Goal: Complete application form

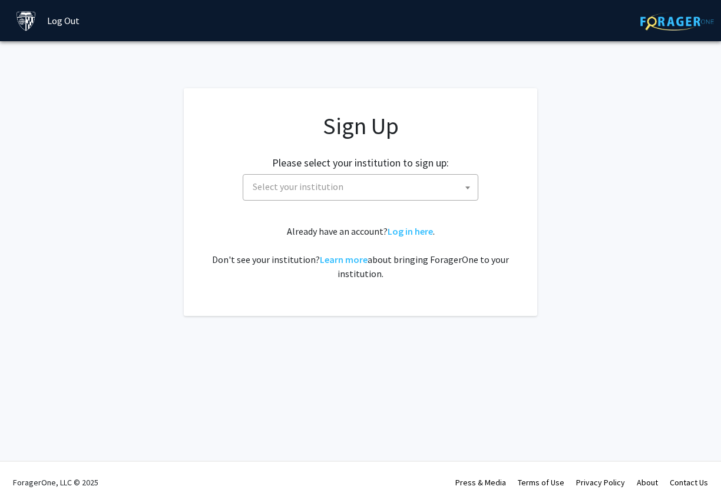
click at [324, 189] on span "Select your institution" at bounding box center [298, 187] width 91 height 12
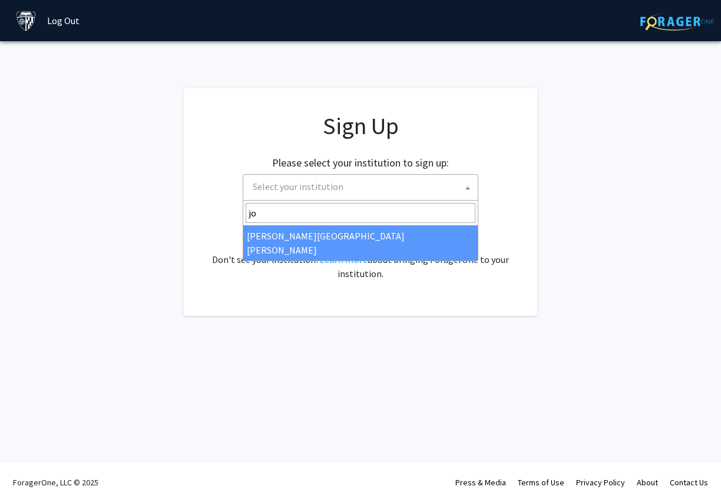
type input "jo"
select select "1"
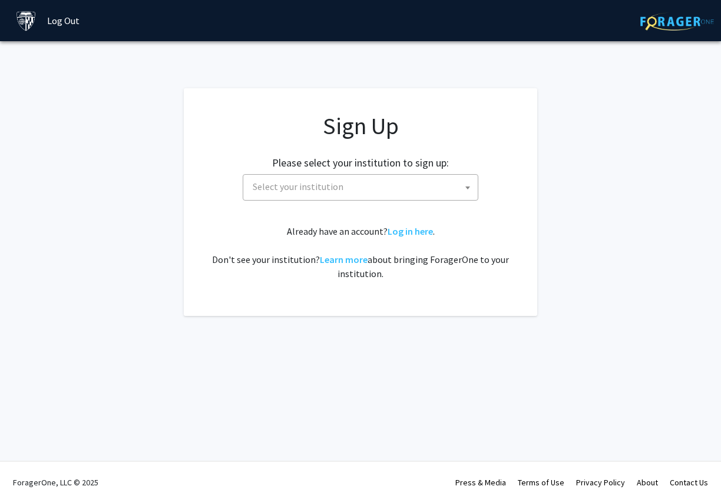
click at [285, 184] on span "Select your institution" at bounding box center [298, 187] width 91 height 12
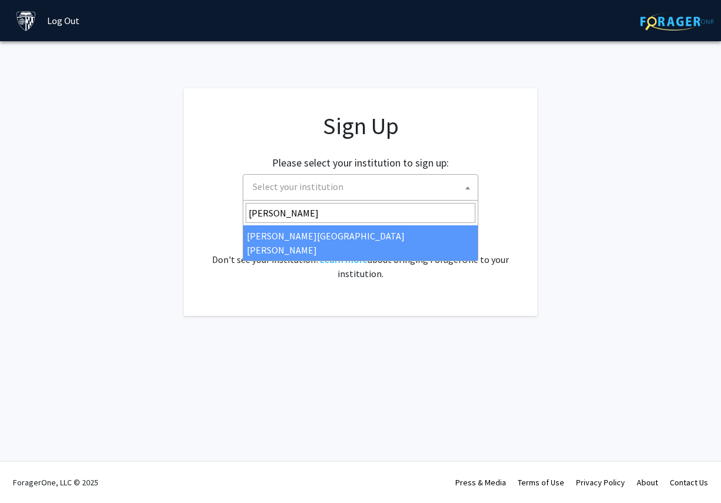
type input "john"
select select "1"
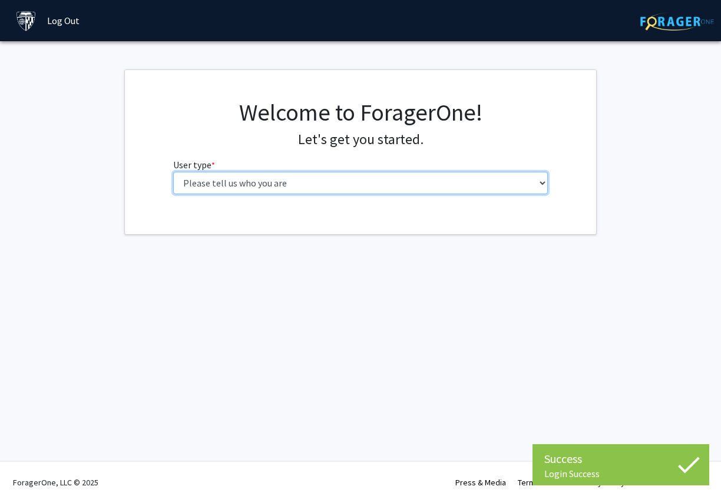
click at [367, 187] on select "Please tell us who you are Undergraduate Student Master's Student Doctoral Cand…" at bounding box center [360, 183] width 375 height 22
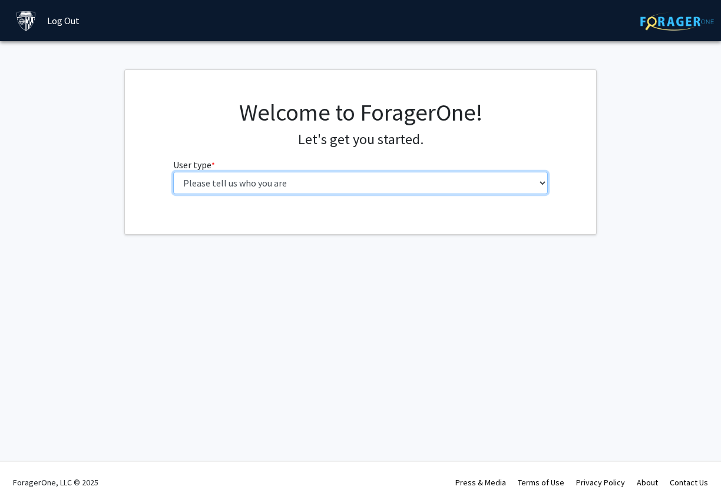
select select "2: masters"
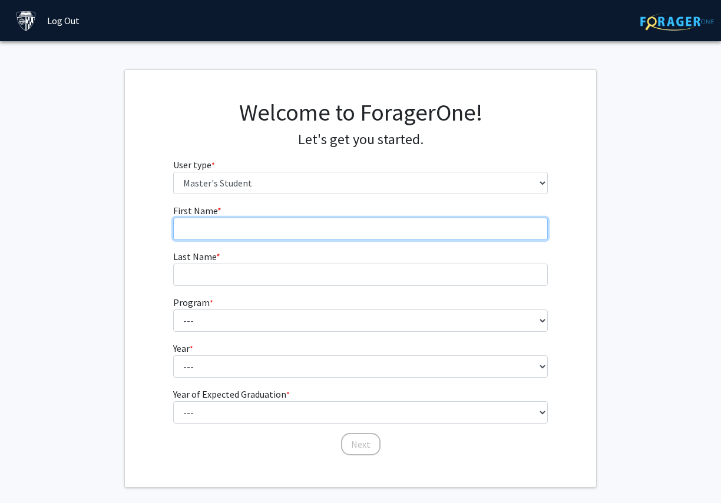
click at [334, 227] on input "First Name * required" at bounding box center [360, 229] width 375 height 22
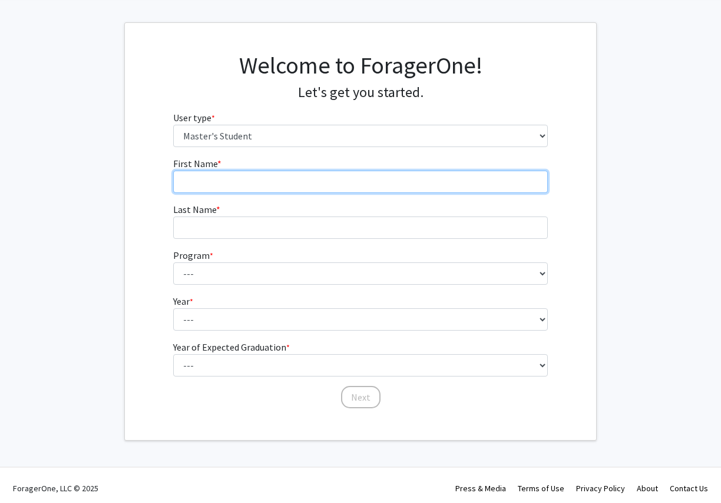
scroll to position [50, 0]
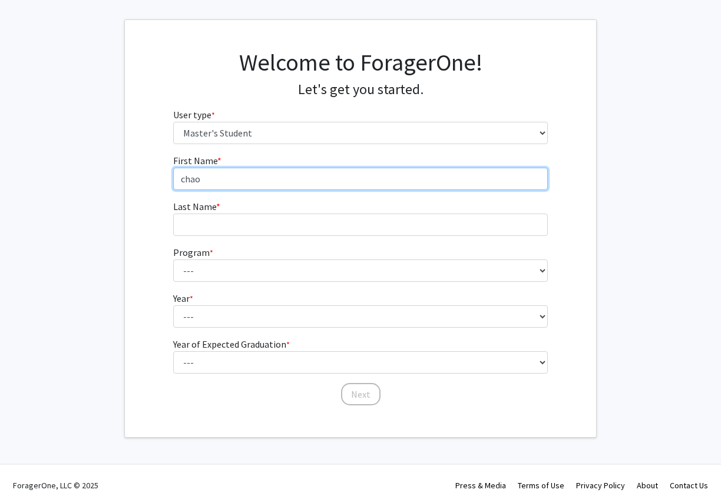
type input "chao"
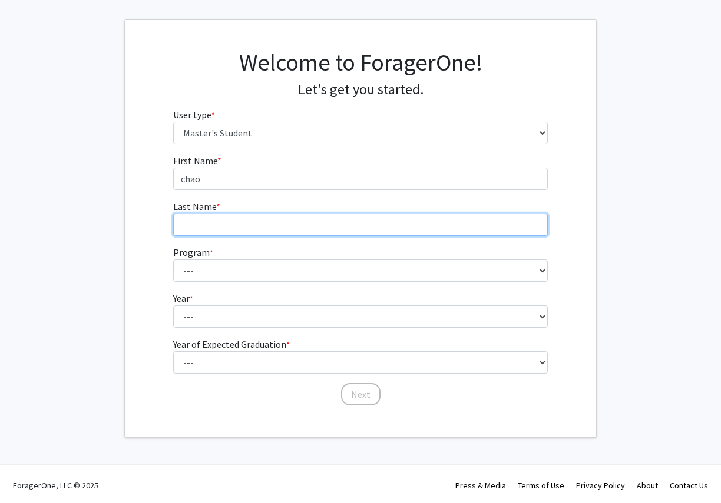
click at [329, 226] on input "Last Name * required" at bounding box center [360, 225] width 375 height 22
type input "zhang"
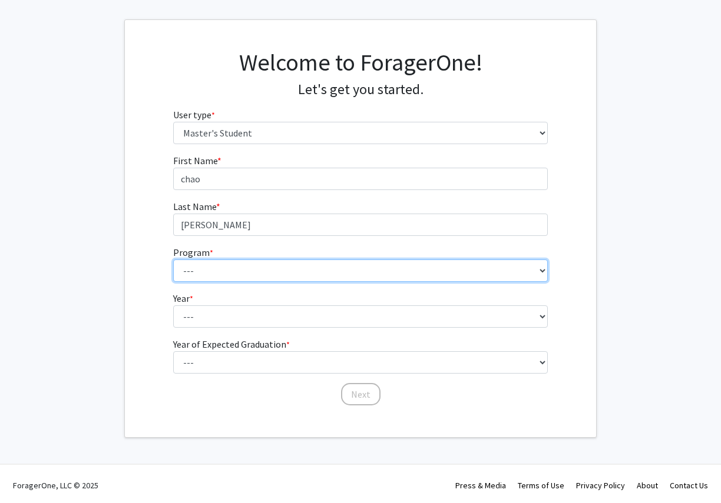
click at [321, 270] on select "--- Anatomy Education Applied and Computational Mathematics Applied Biomedical …" at bounding box center [360, 271] width 375 height 22
select select "63: 51"
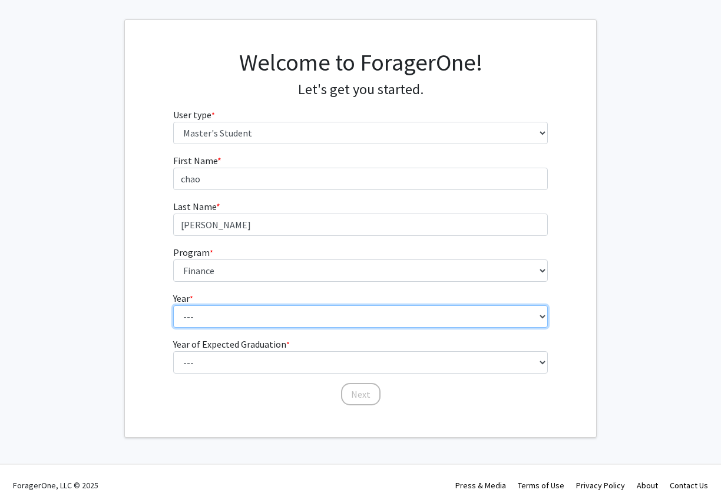
click at [254, 323] on select "--- First Year Second Year" at bounding box center [360, 317] width 375 height 22
select select "1: first_year"
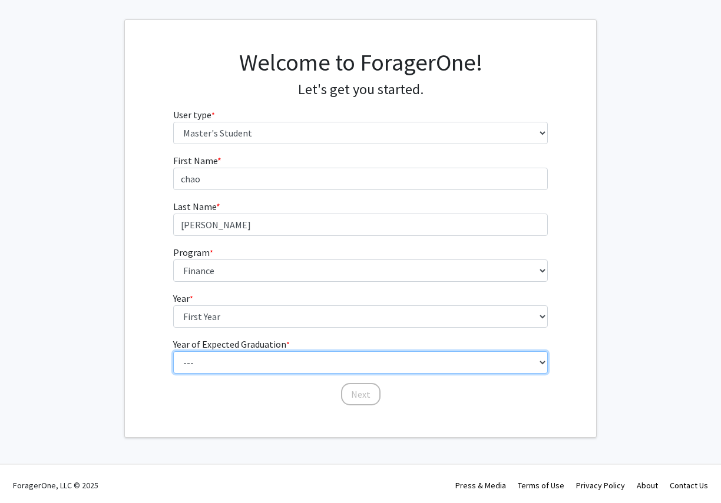
click at [240, 363] on select "--- 2025 2026 2027 2028 2029 2030 2031 2032 2033 2034" at bounding box center [360, 362] width 375 height 22
select select "2: 2026"
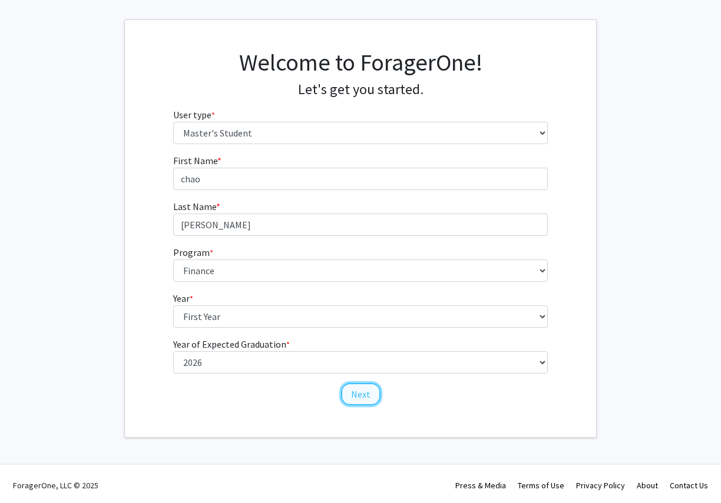
click at [354, 391] on button "Next" at bounding box center [360, 394] width 39 height 22
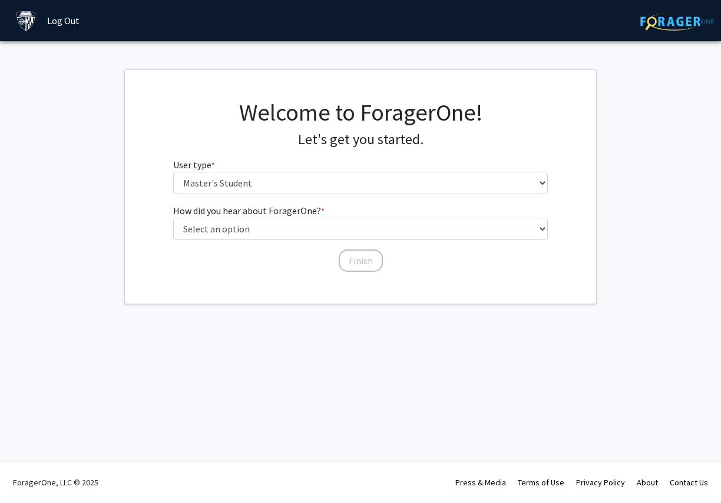
scroll to position [0, 0]
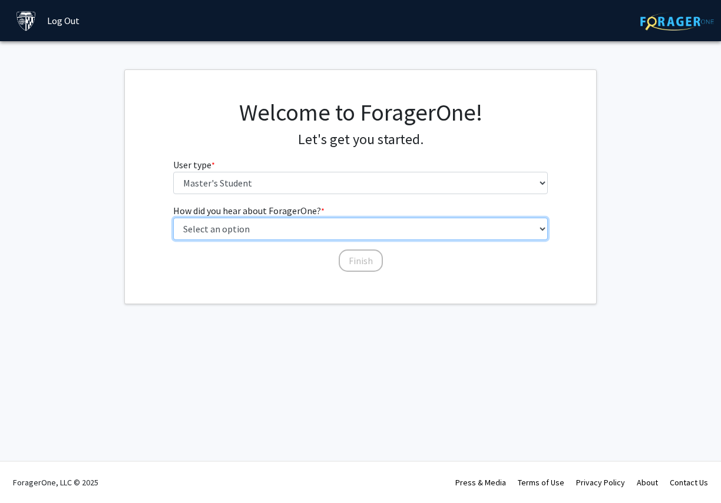
click at [313, 227] on select "Select an option Peer/student recommendation Faculty/staff recommendation Unive…" at bounding box center [360, 229] width 375 height 22
